Goal: Transaction & Acquisition: Purchase product/service

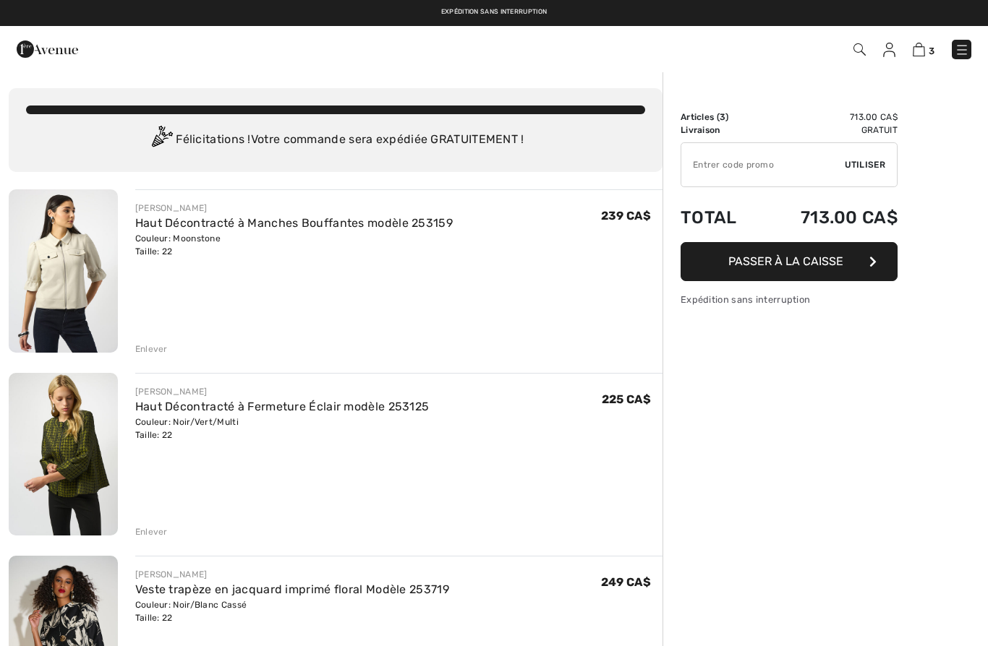
checkbox input "true"
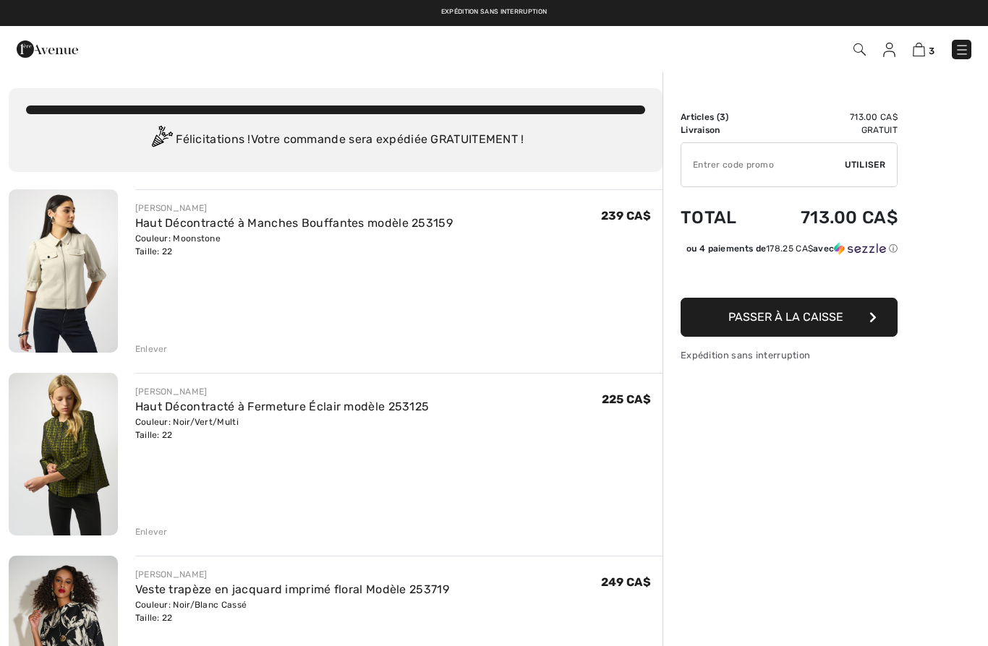
click at [961, 51] on img at bounding box center [961, 50] width 14 height 14
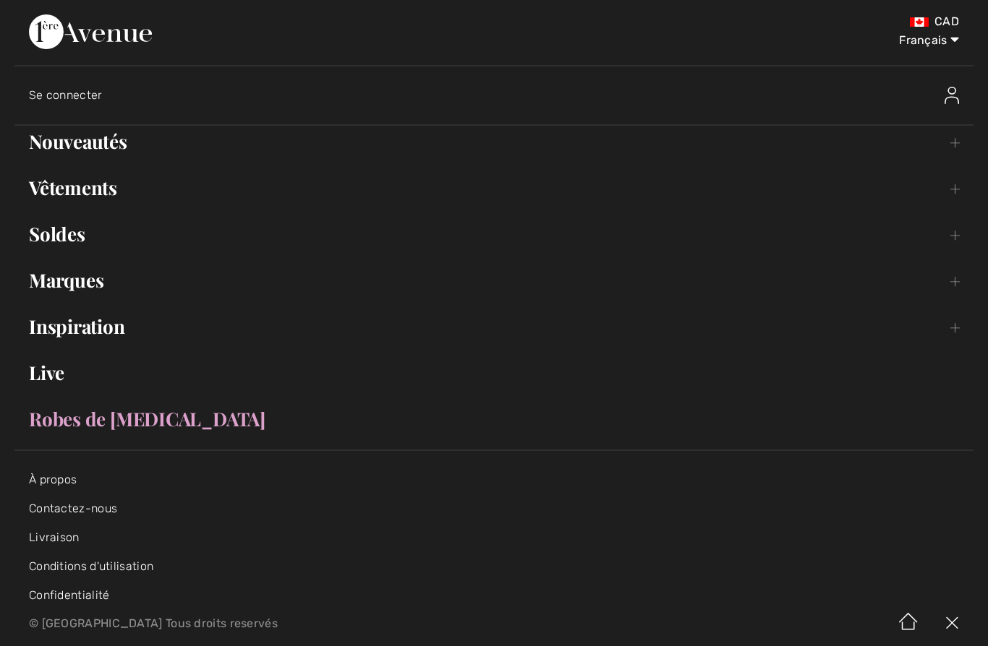
click at [74, 140] on link "Nouveautés Toggle submenu" at bounding box center [493, 142] width 959 height 32
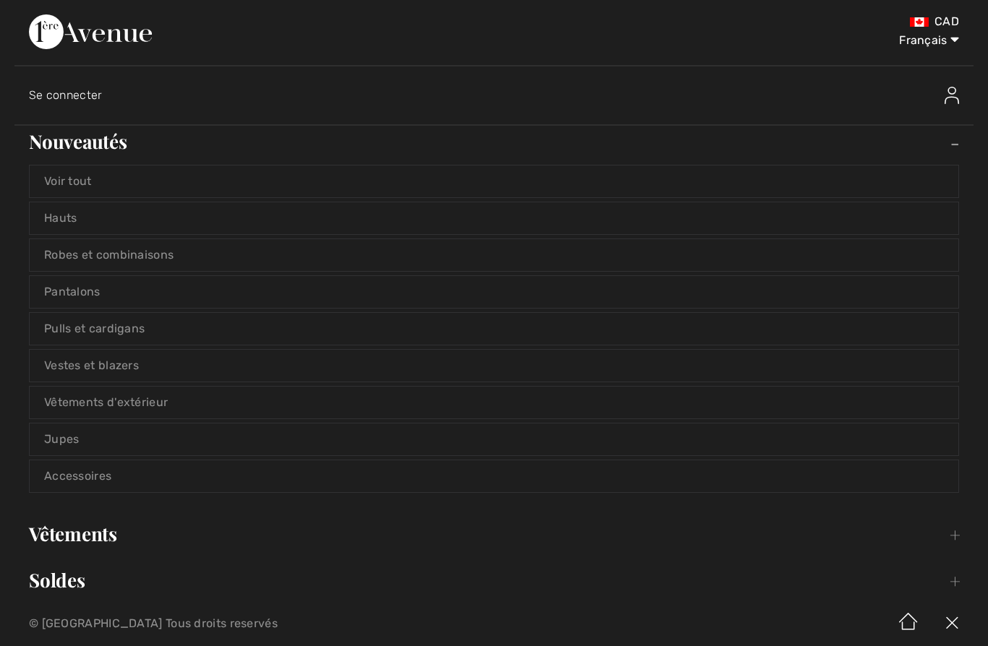
click at [65, 179] on link "Voir tout" at bounding box center [494, 182] width 928 height 32
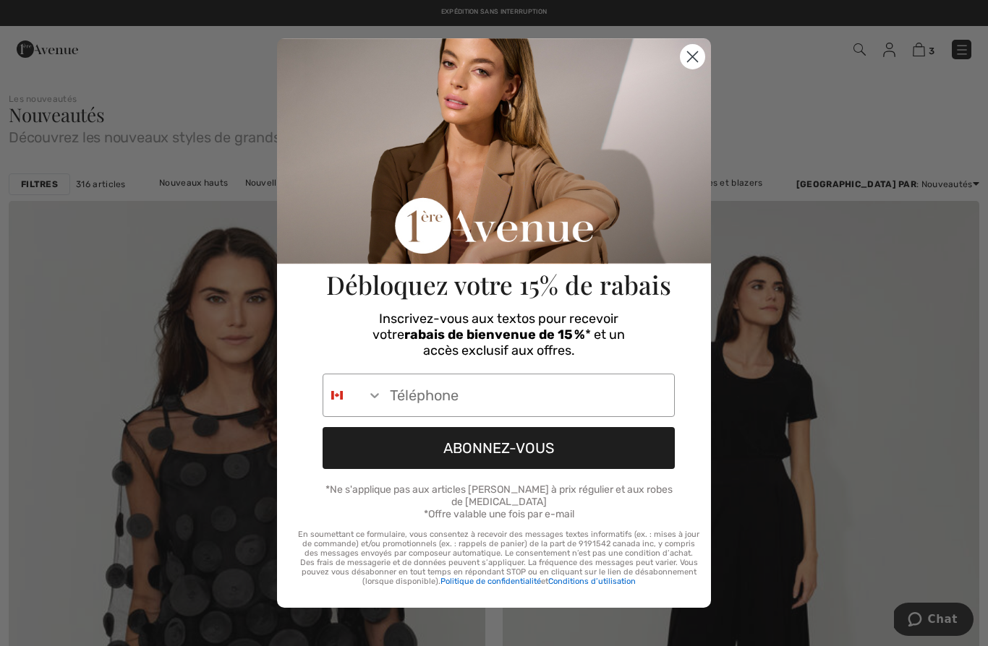
click at [685, 54] on circle "Close dialog" at bounding box center [692, 57] width 24 height 24
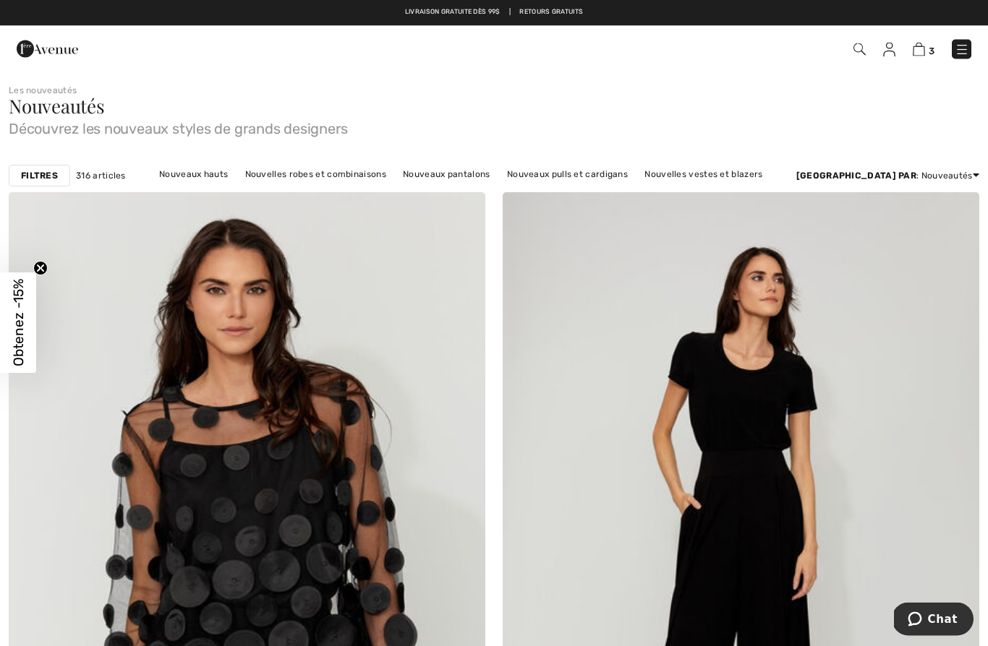
scroll to position [9, 0]
click at [712, 174] on link "Nouvelles vestes et blazers" at bounding box center [703, 174] width 132 height 19
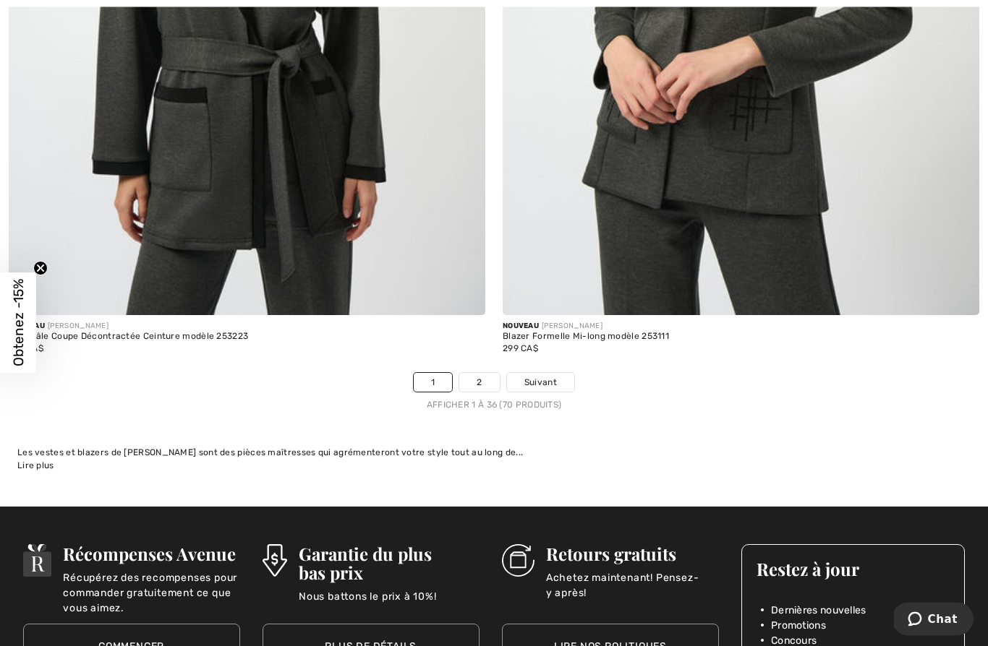
scroll to position [14036, 0]
click at [479, 379] on link "2" at bounding box center [479, 382] width 40 height 19
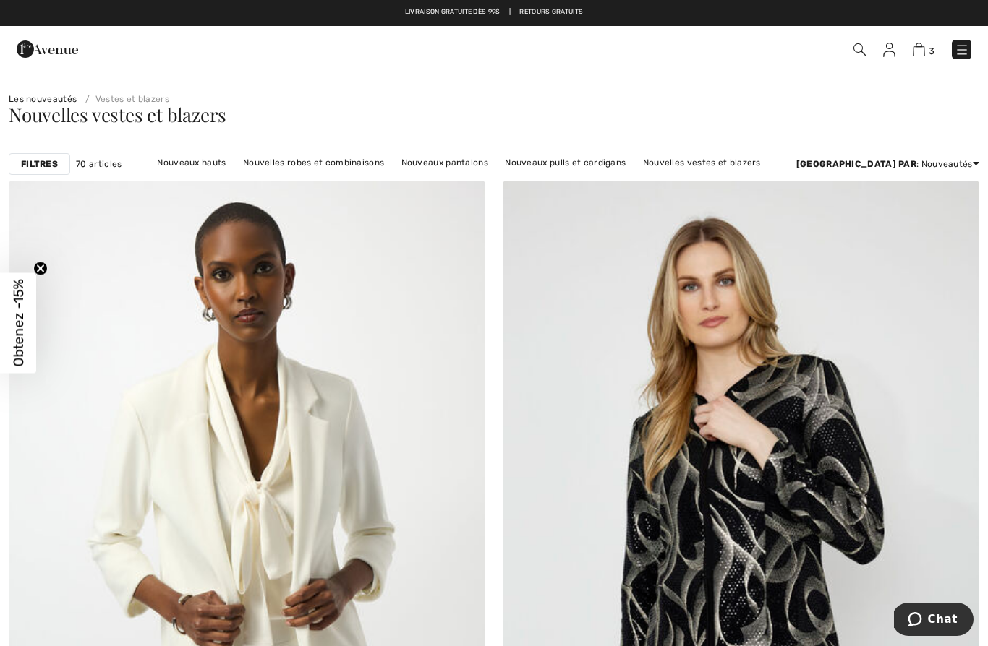
click at [553, 160] on link "Nouveaux pulls et cardigans" at bounding box center [564, 162] width 135 height 19
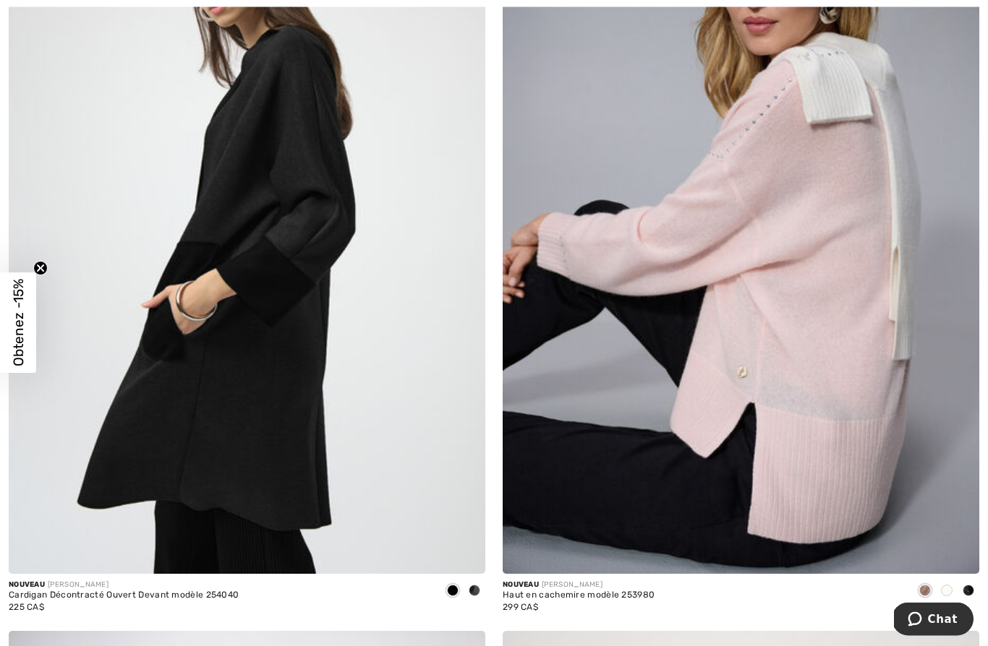
scroll to position [1094, 0]
click at [740, 489] on img at bounding box center [740, 215] width 476 height 715
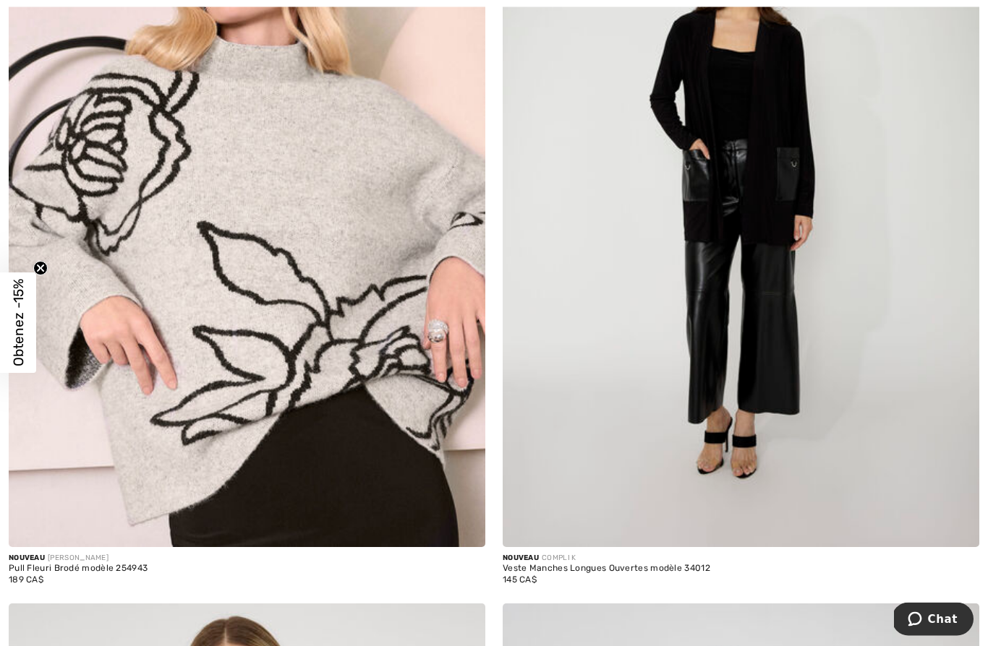
scroll to position [3435, 0]
click at [100, 564] on div "Pull Fleuri Brodé modèle 254943" at bounding box center [78, 569] width 139 height 10
click at [80, 564] on div "Pull Fleuri Brodé modèle 254943" at bounding box center [78, 569] width 139 height 10
click at [112, 567] on div "Pull Fleuri Brodé modèle 254943" at bounding box center [78, 569] width 139 height 10
click at [53, 573] on div "189 CA$" at bounding box center [78, 579] width 139 height 13
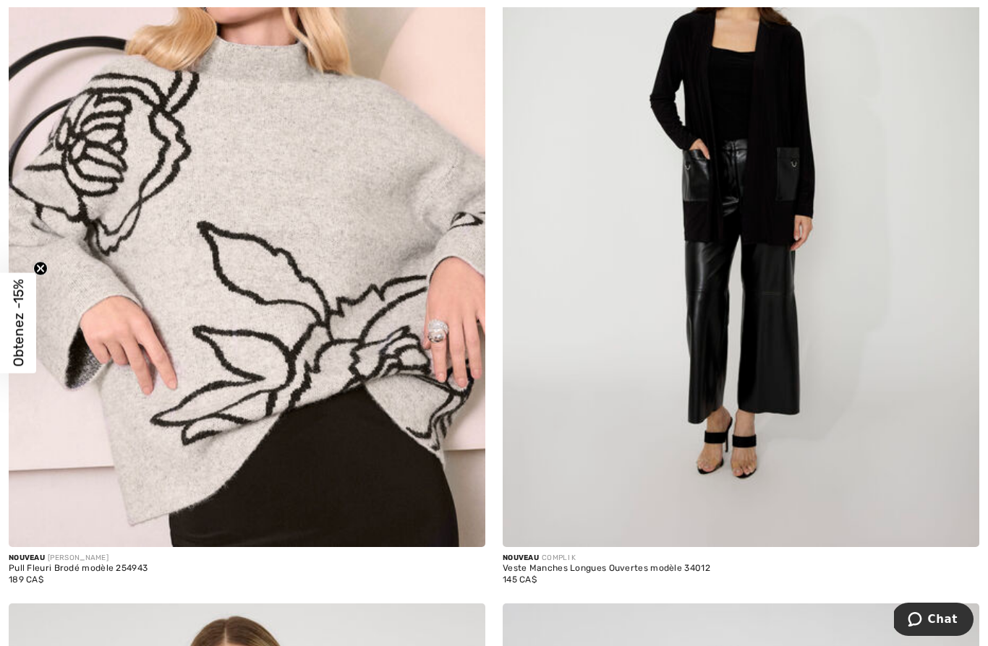
click at [33, 564] on div "Pull Fleuri Brodé modèle 254943" at bounding box center [78, 569] width 139 height 10
click at [162, 345] on img at bounding box center [247, 189] width 476 height 715
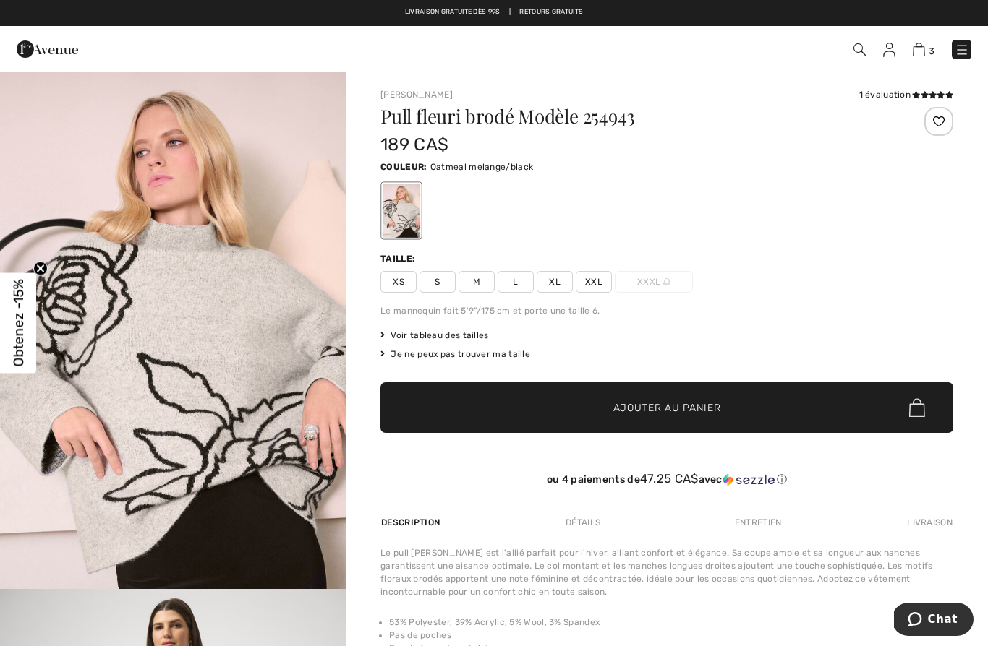
click at [592, 281] on span "XXL" at bounding box center [593, 282] width 36 height 22
click at [659, 412] on span "Ajouter au panier" at bounding box center [667, 407] width 108 height 15
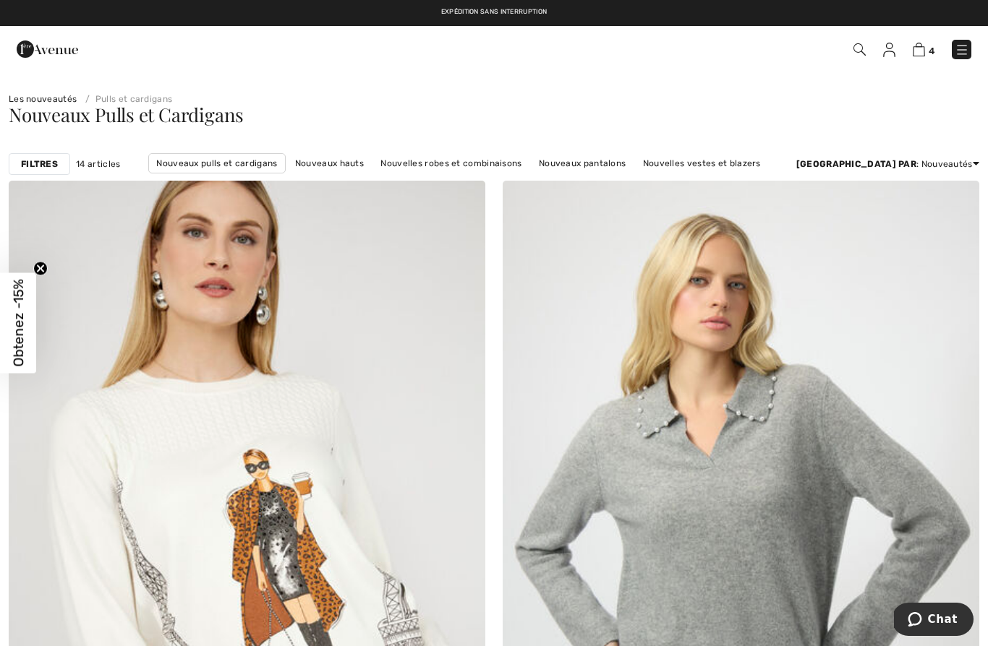
click at [326, 166] on link "Nouveaux hauts" at bounding box center [329, 163] width 83 height 19
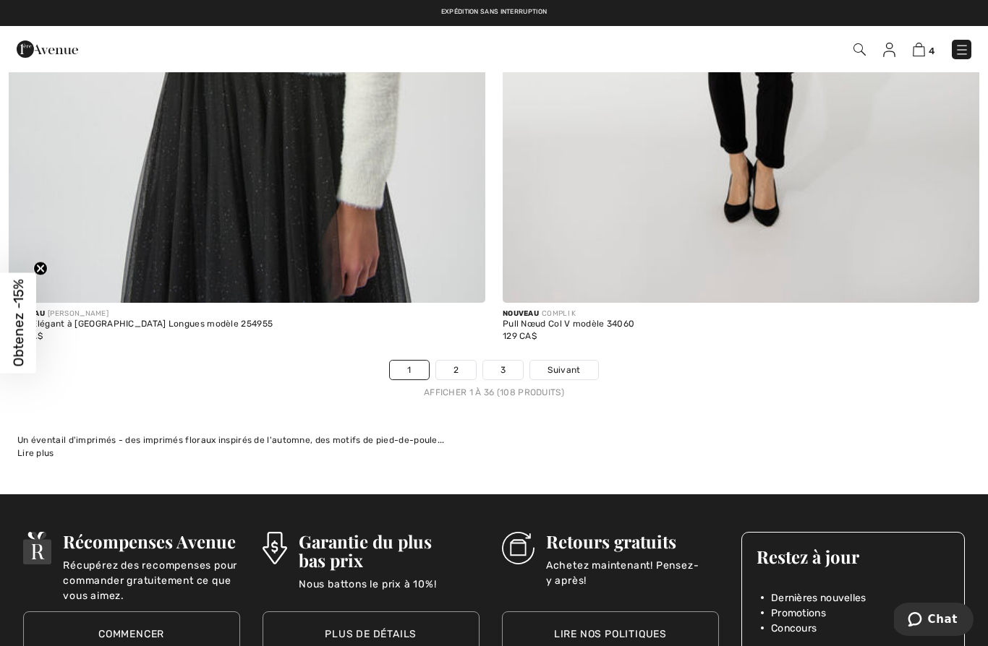
scroll to position [14049, 0]
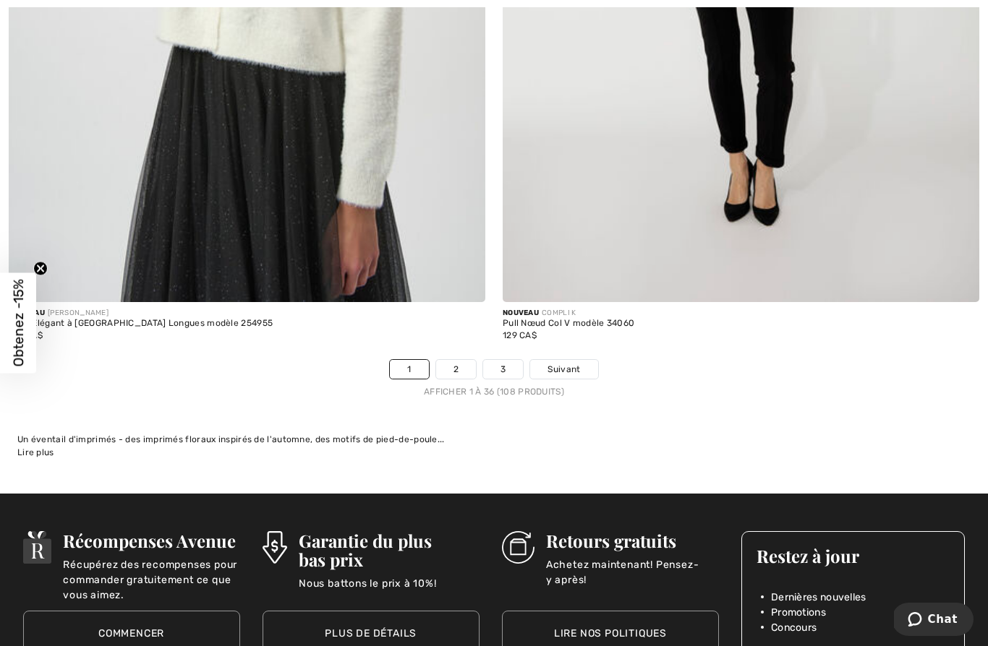
click at [459, 360] on link "2" at bounding box center [456, 369] width 40 height 19
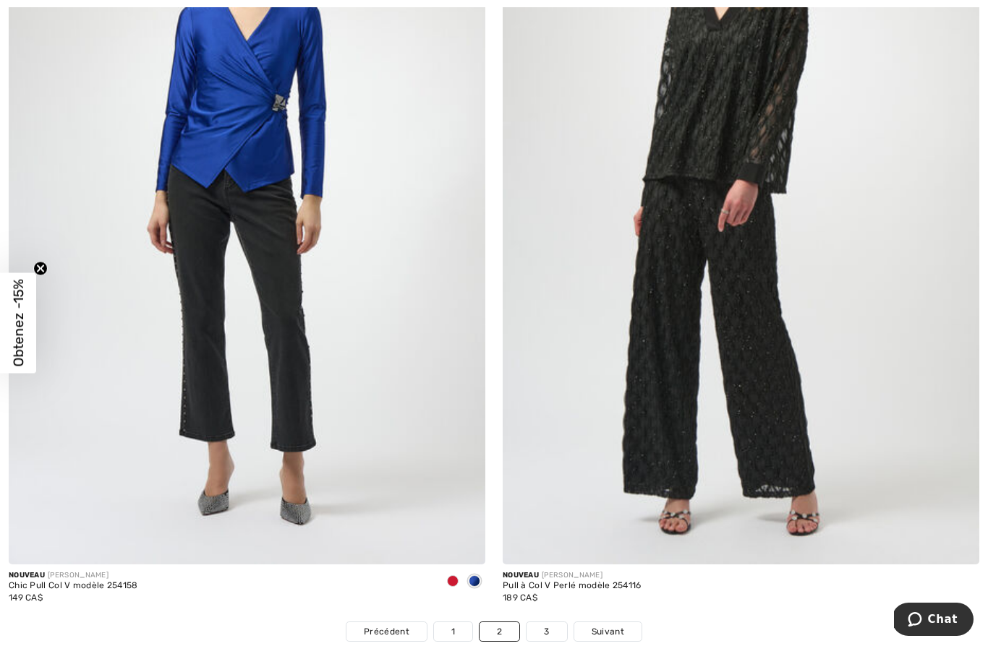
scroll to position [13797, 0]
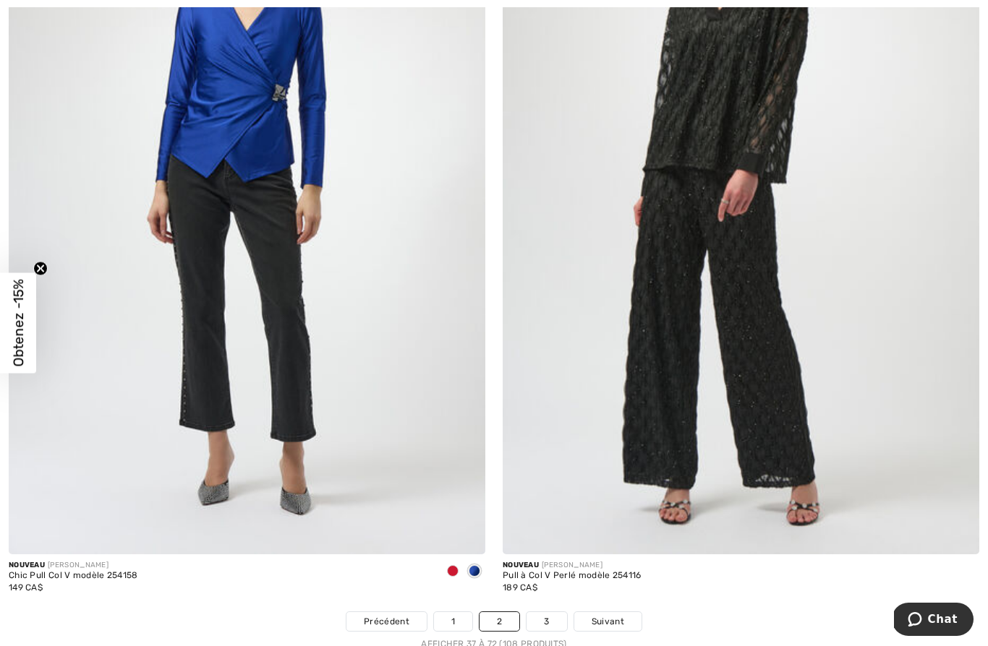
click at [552, 612] on link "3" at bounding box center [546, 621] width 40 height 19
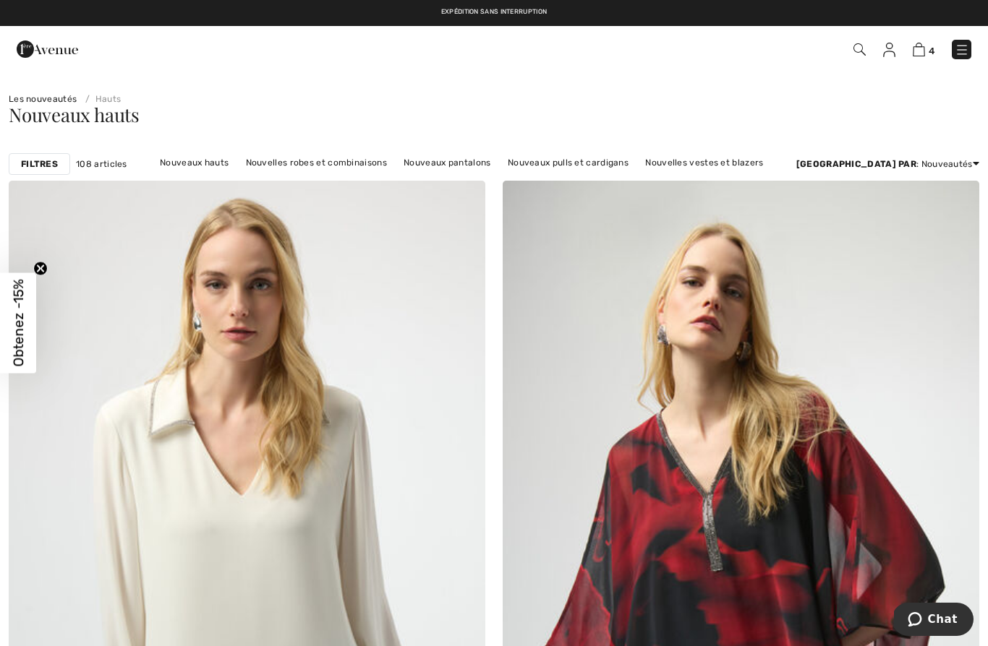
click at [313, 163] on link "Nouvelles robes et combinaisons" at bounding box center [316, 162] width 155 height 19
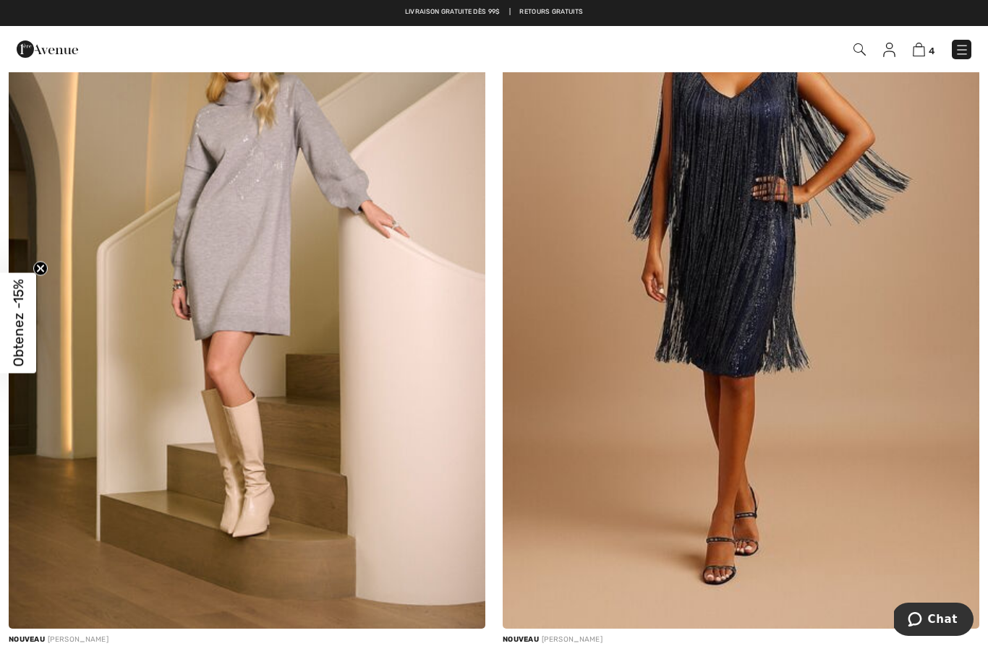
scroll to position [5044, 0]
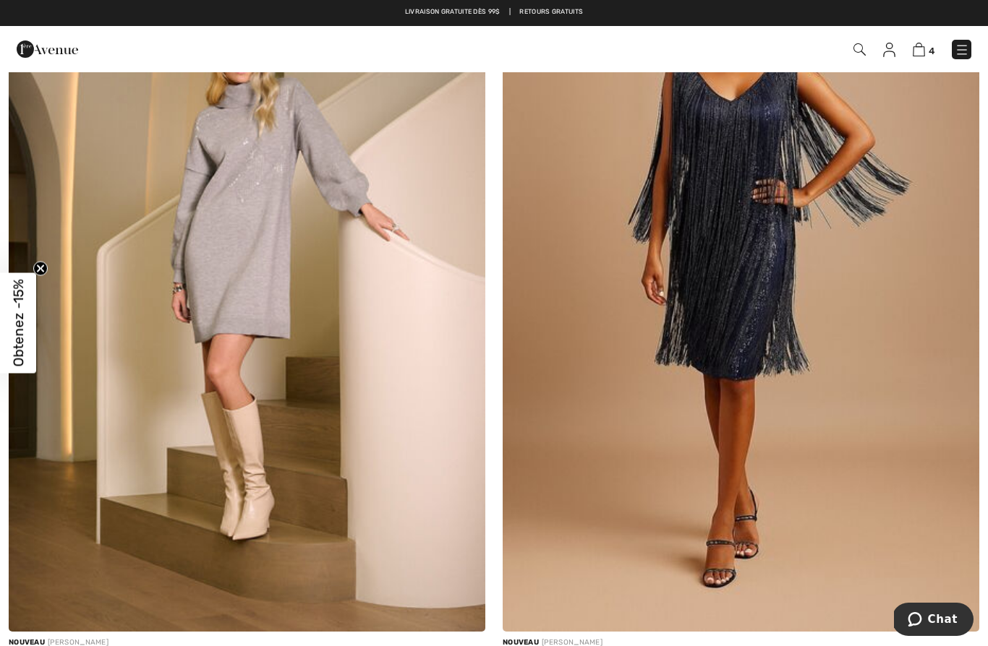
click at [254, 311] on img at bounding box center [247, 274] width 476 height 715
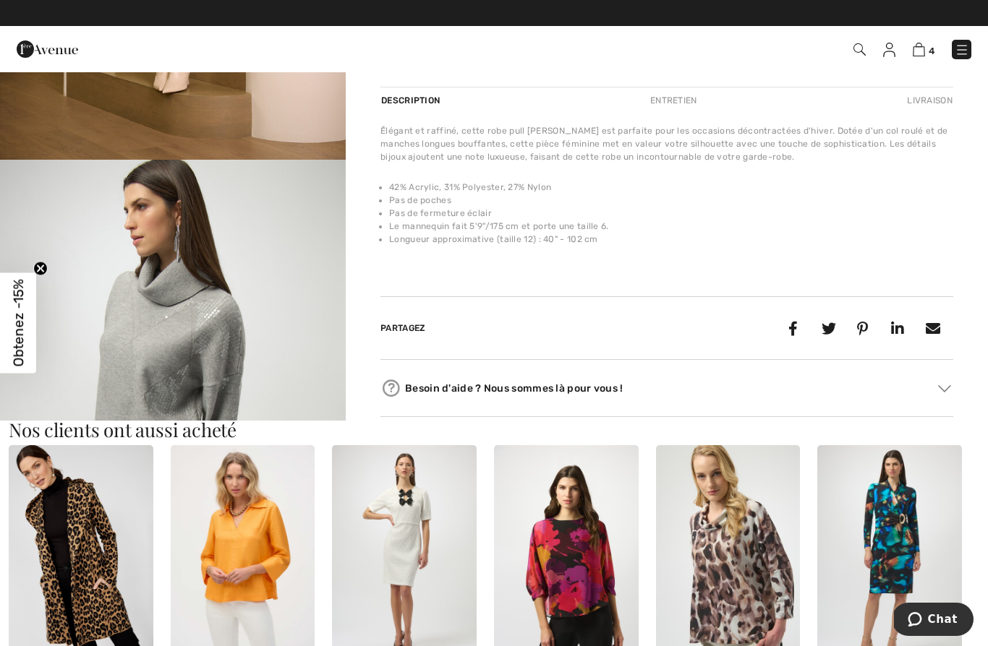
scroll to position [430, 0]
click at [205, 343] on img "2 / 5" at bounding box center [173, 418] width 346 height 518
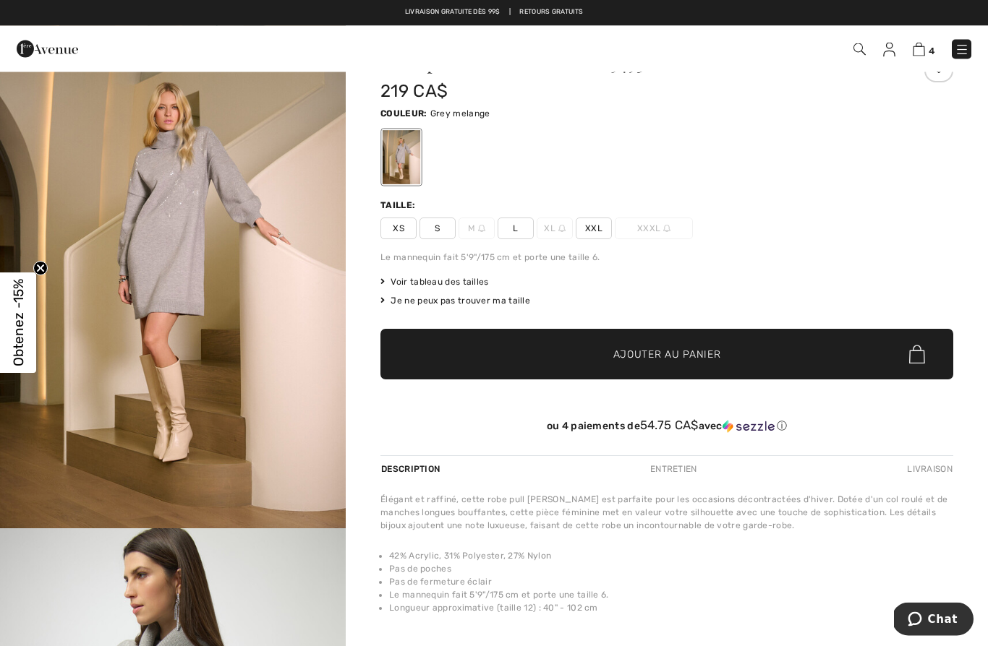
scroll to position [54, 0]
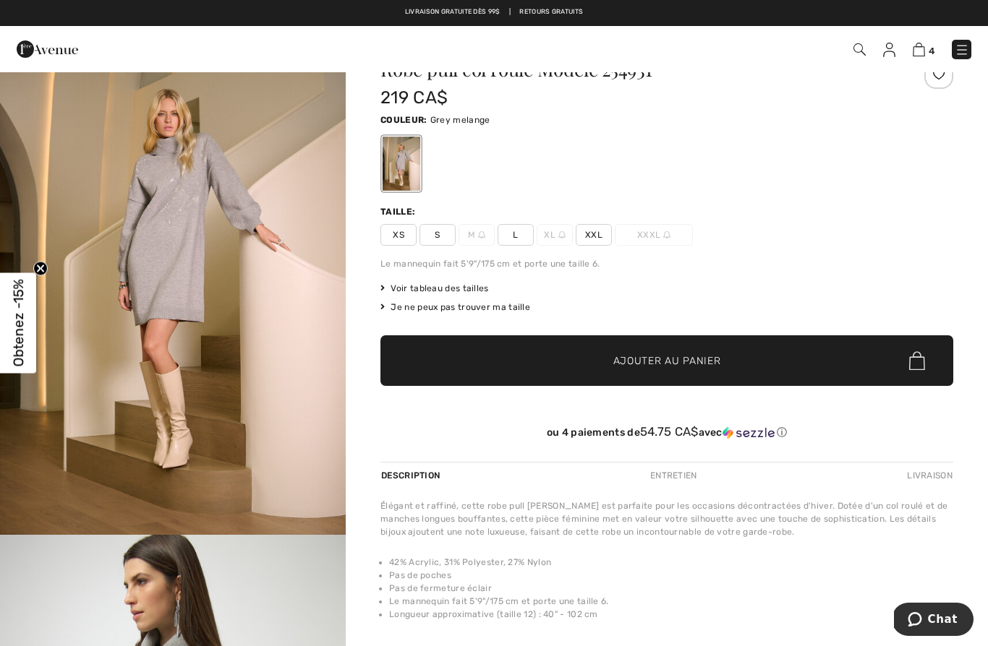
click at [170, 189] on img "1 / 5" at bounding box center [173, 276] width 346 height 518
click at [599, 231] on span "XXL" at bounding box center [593, 235] width 36 height 22
click at [635, 351] on span "✔ Ajouté au panier Ajouter au panier" at bounding box center [666, 360] width 573 height 51
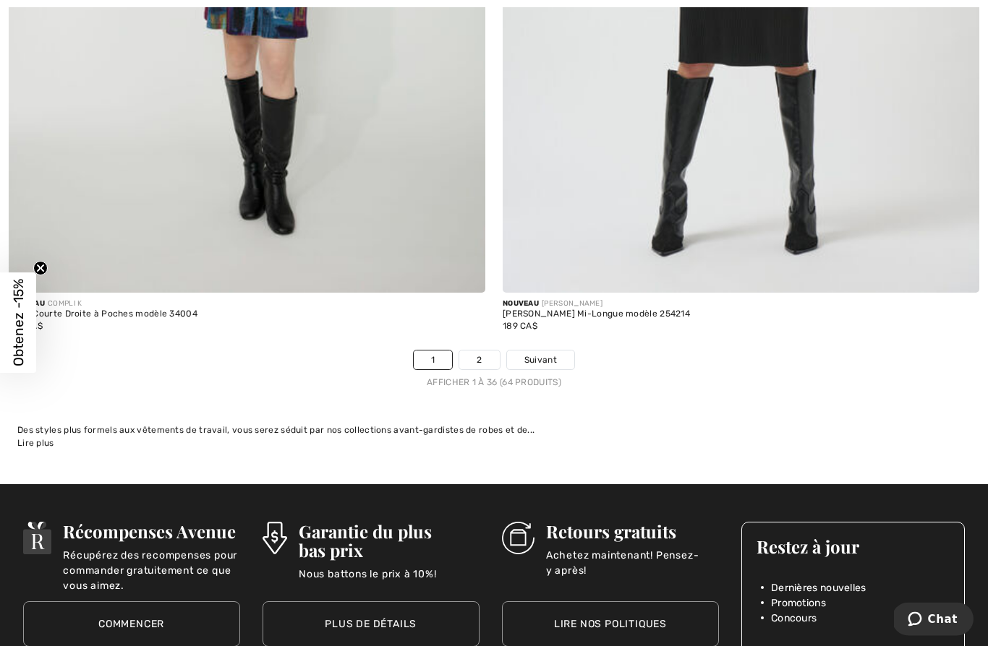
scroll to position [14059, 0]
click at [478, 353] on link "2" at bounding box center [479, 360] width 40 height 19
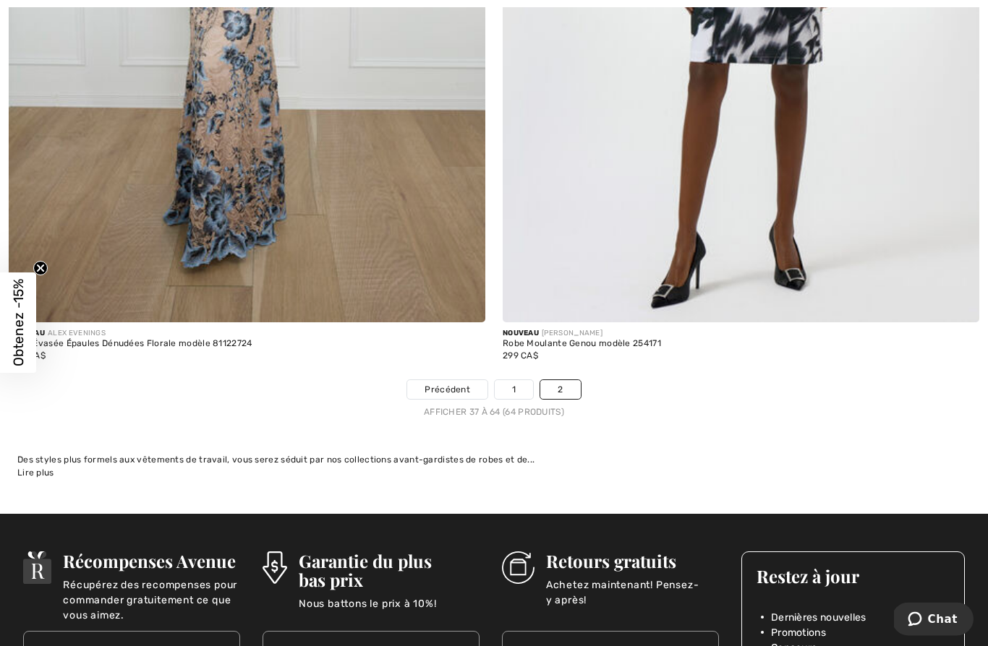
scroll to position [10944, 0]
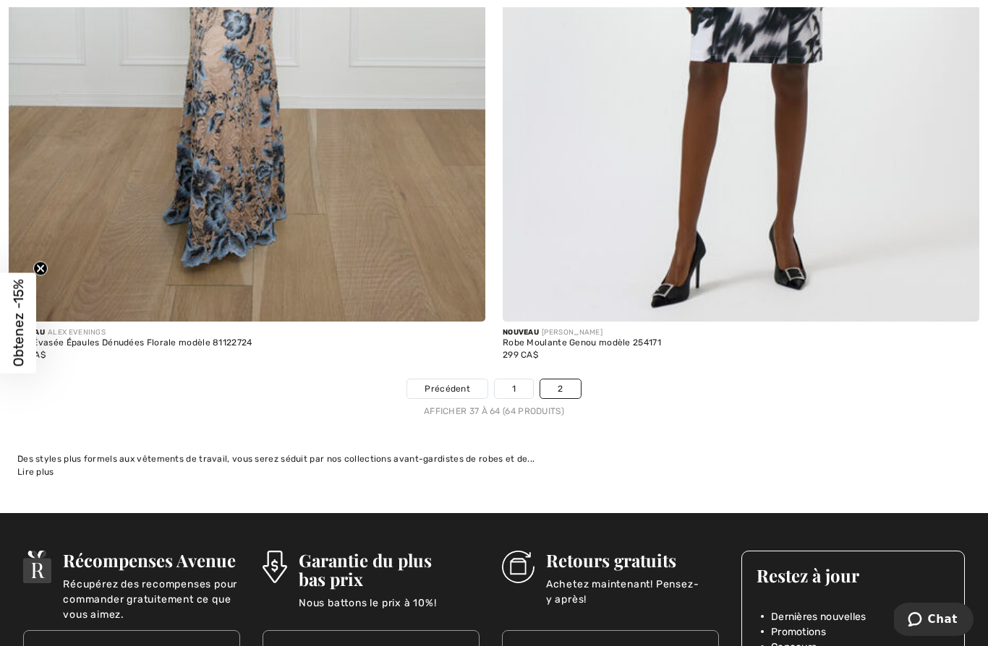
click at [565, 382] on link "2" at bounding box center [560, 389] width 40 height 19
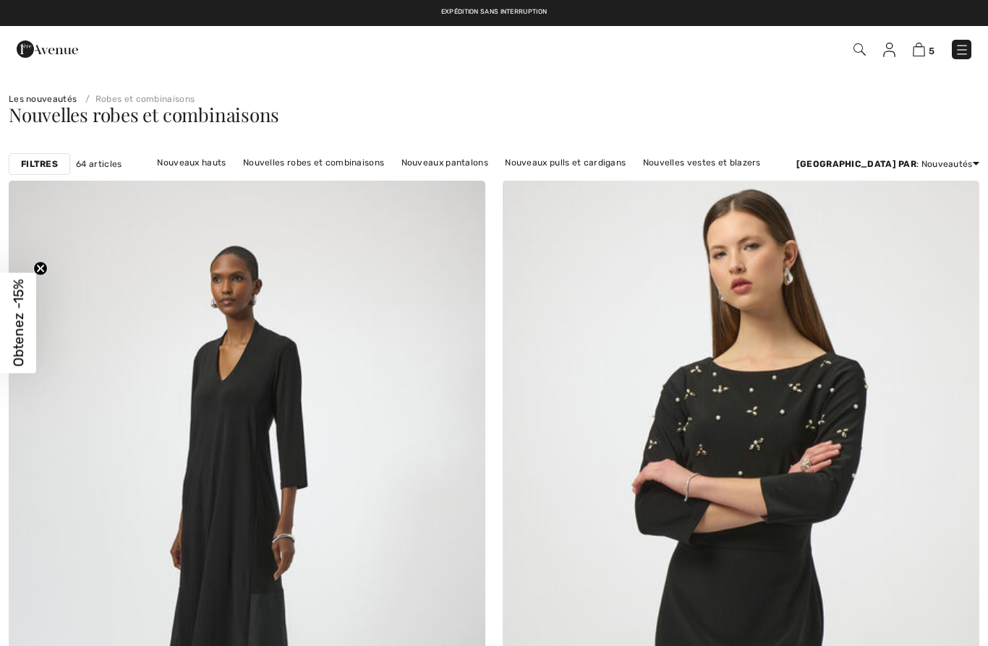
checkbox input "true"
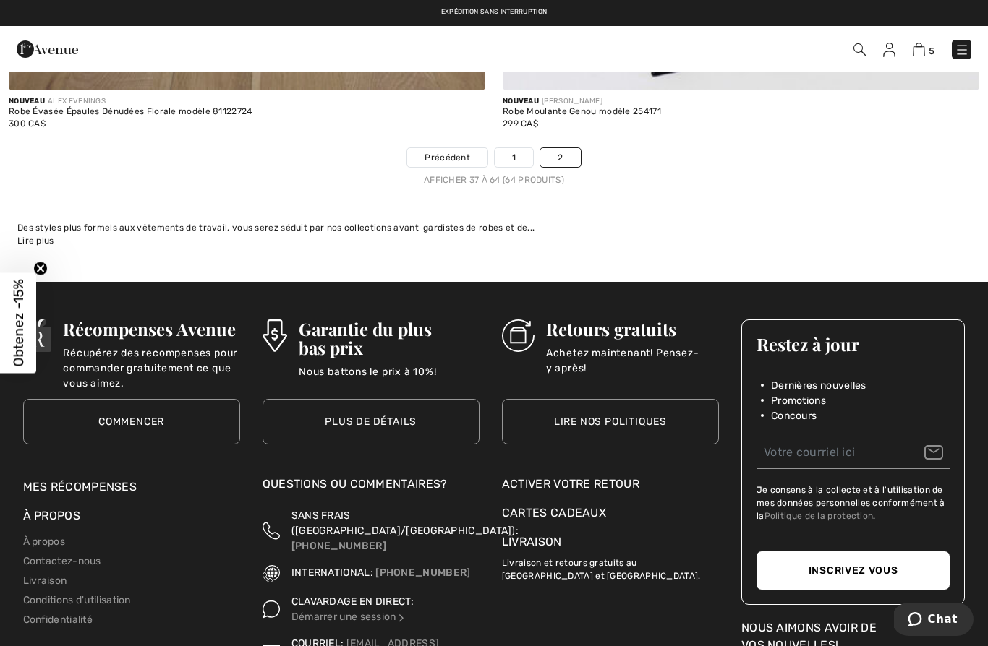
scroll to position [11062, 0]
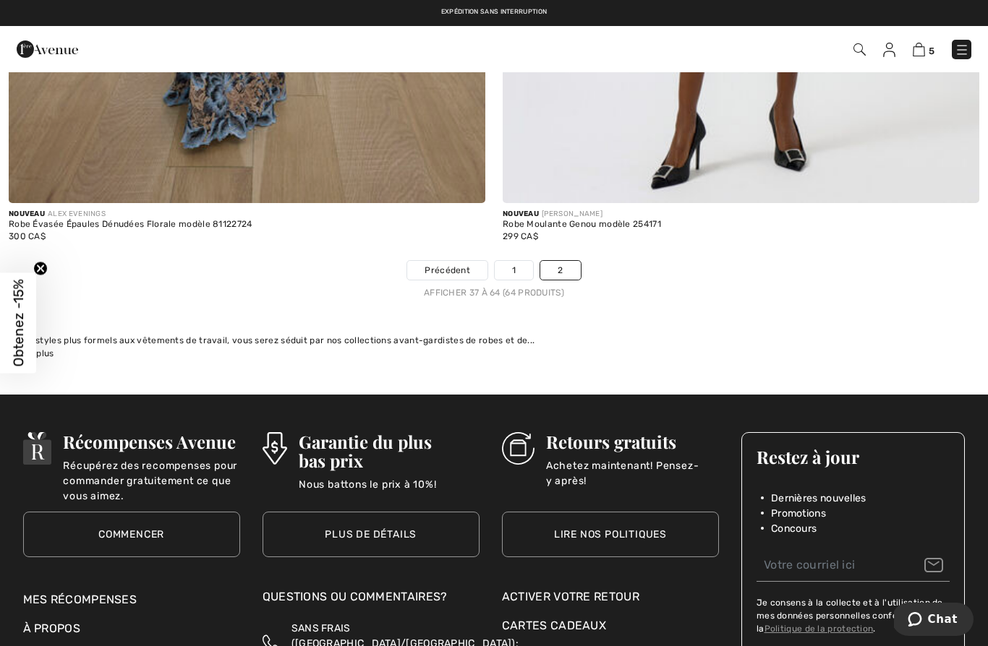
click at [518, 265] on link "1" at bounding box center [513, 270] width 38 height 19
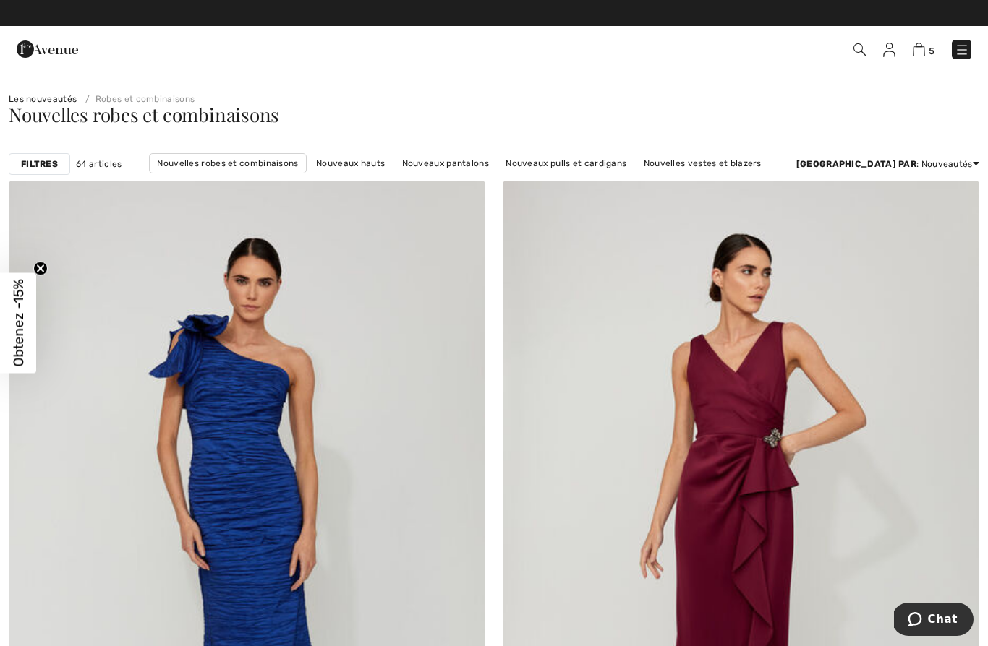
click at [701, 163] on link "Nouvelles vestes et blazers" at bounding box center [702, 163] width 132 height 19
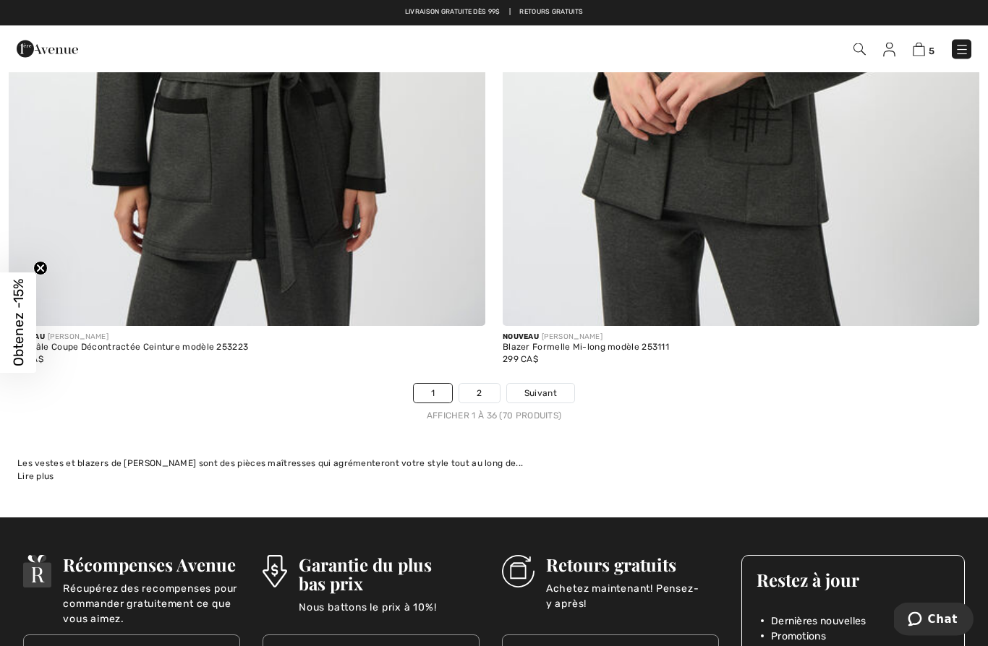
scroll to position [14017, 0]
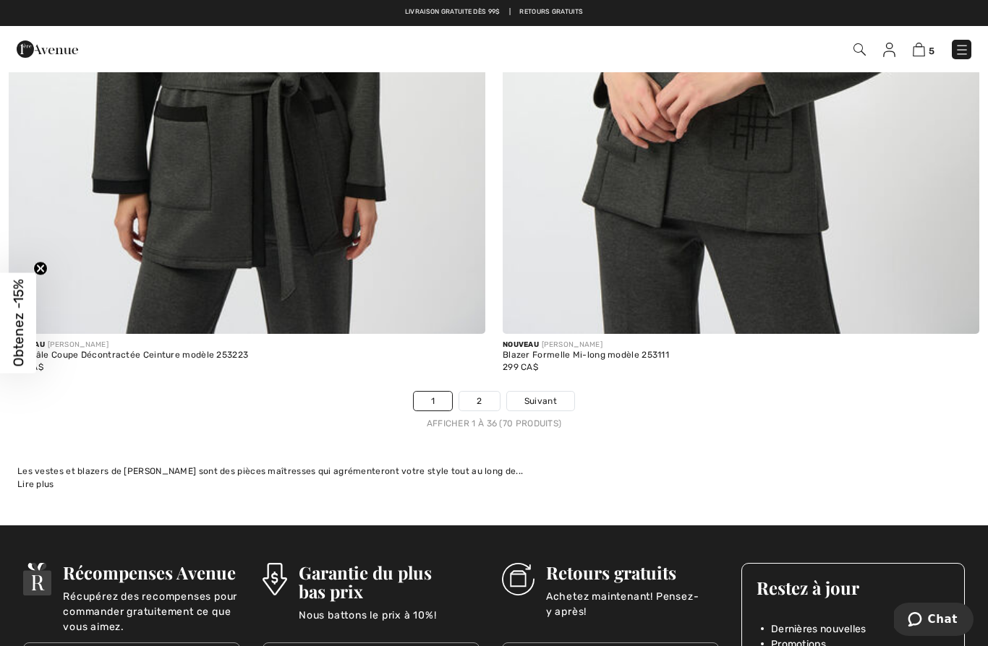
click at [488, 395] on link "2" at bounding box center [479, 401] width 40 height 19
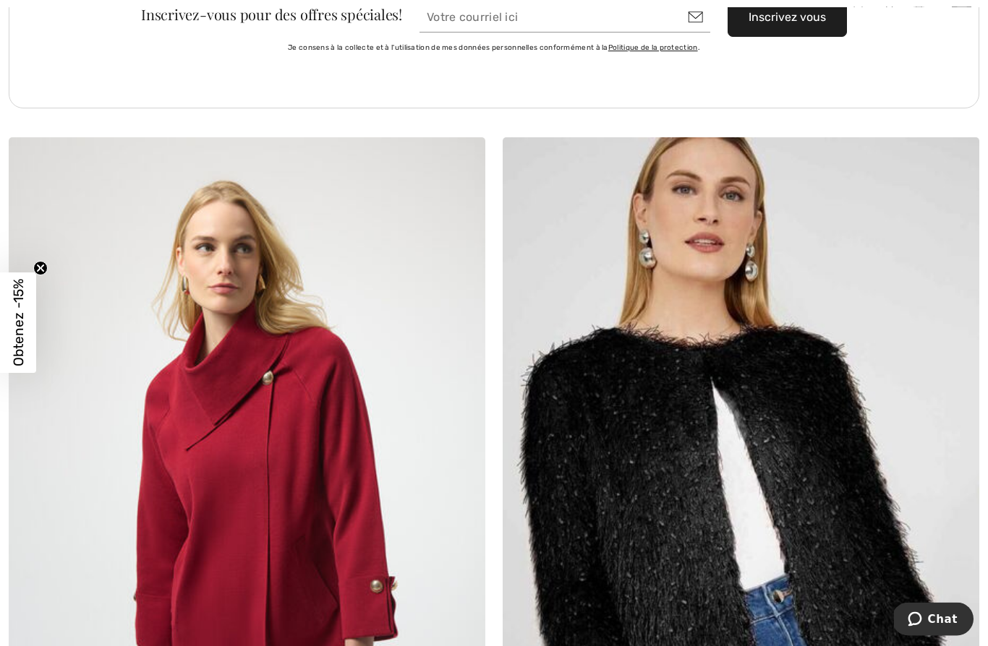
scroll to position [9642, 0]
